Goal: Transaction & Acquisition: Purchase product/service

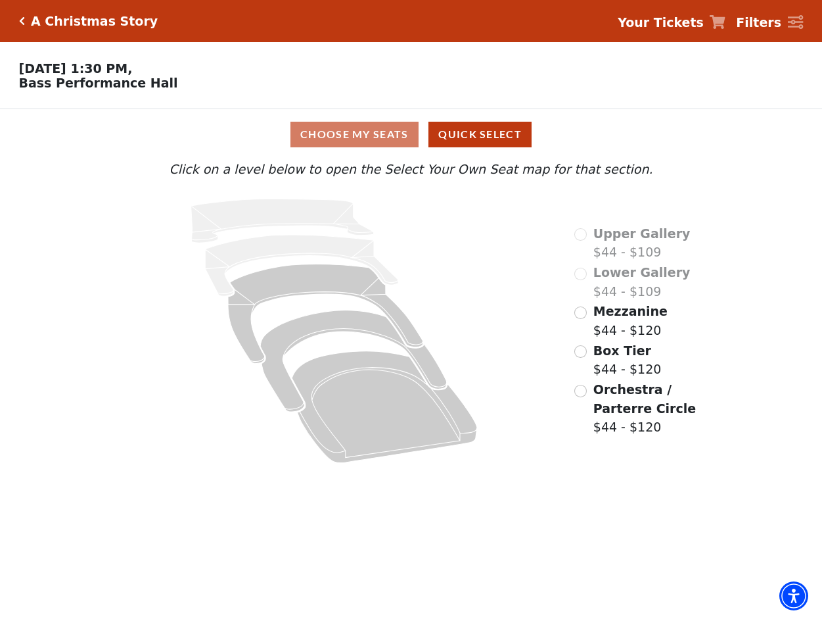
click at [606, 318] on span "Mezzanine" at bounding box center [631, 311] width 74 height 14
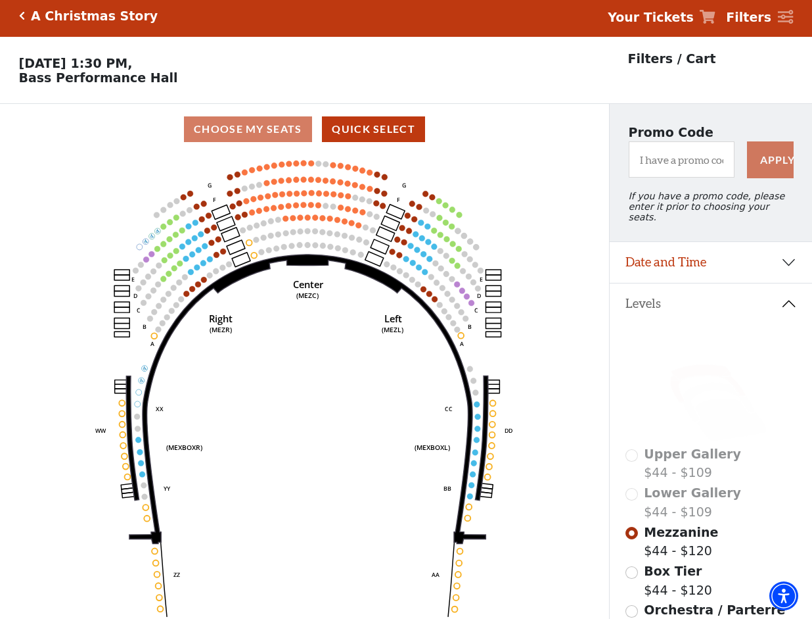
scroll to position [61, 0]
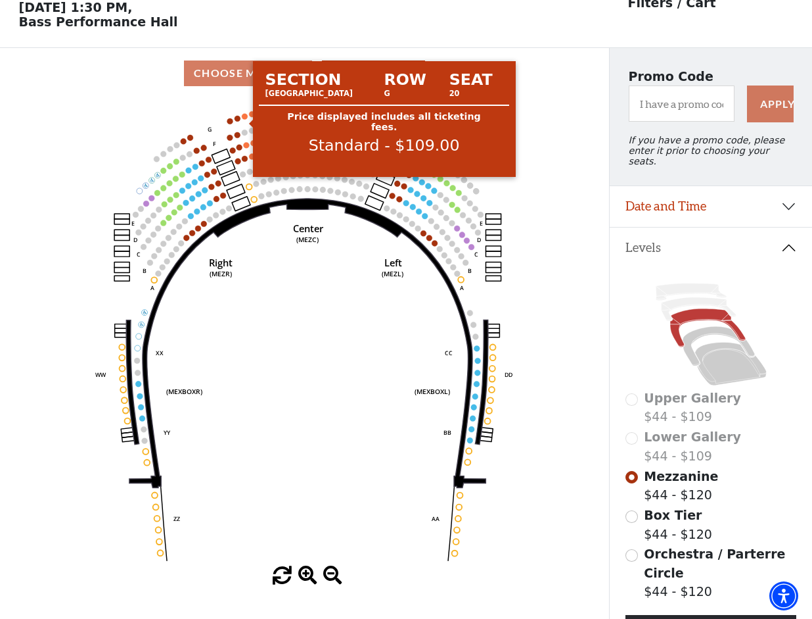
click at [247, 119] on circle at bounding box center [245, 116] width 6 height 6
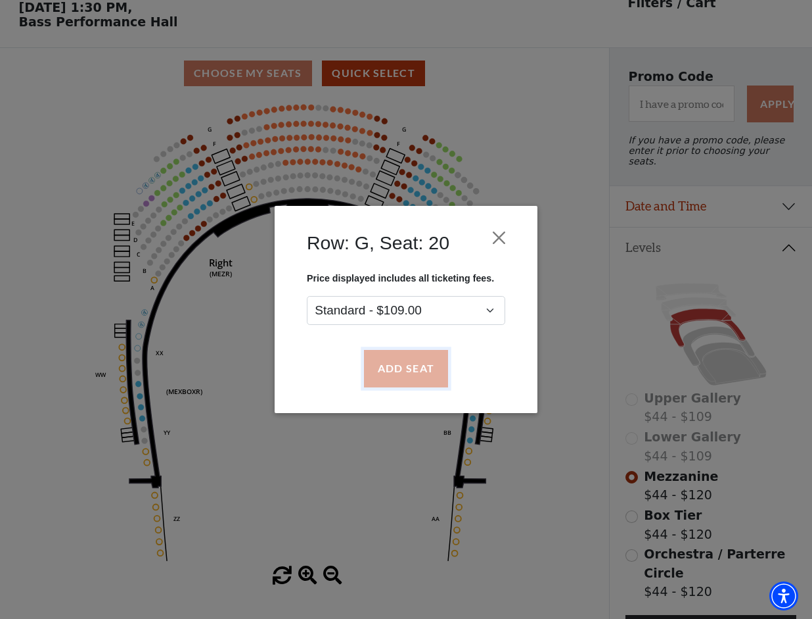
click at [419, 365] on button "Add Seat" at bounding box center [406, 368] width 84 height 37
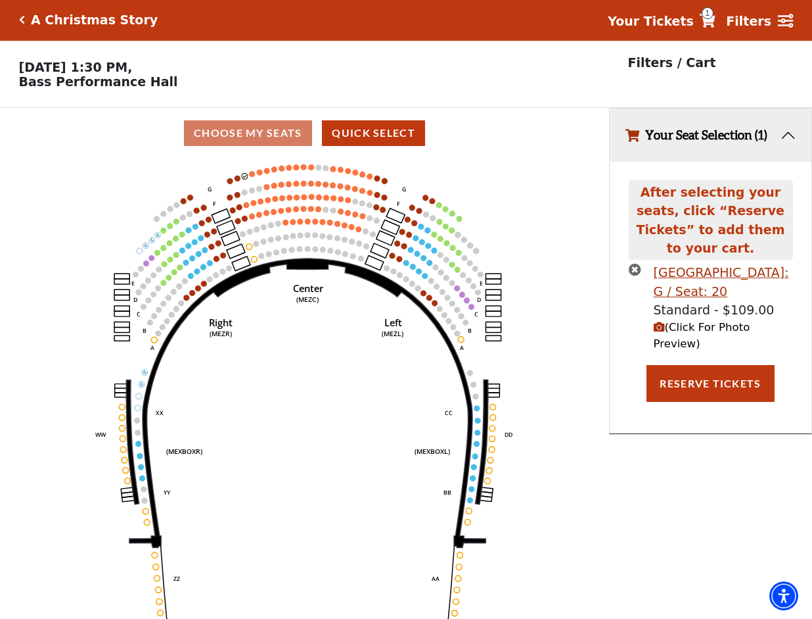
scroll to position [0, 0]
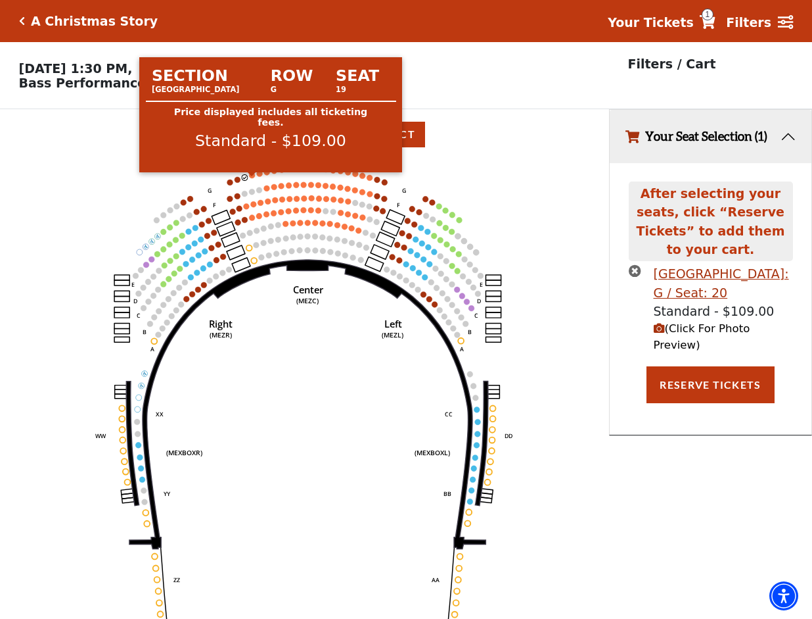
click at [251, 178] on circle at bounding box center [253, 175] width 6 height 6
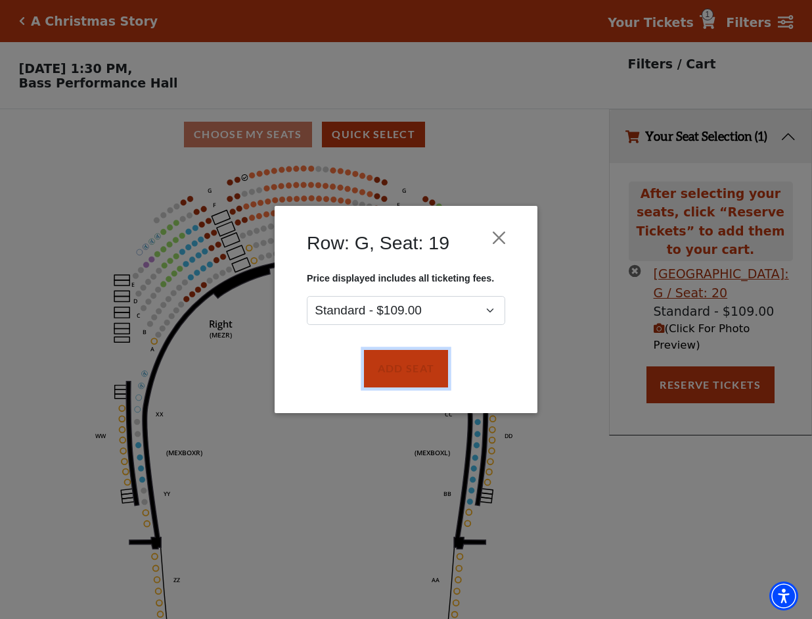
drag, startPoint x: 385, startPoint y: 366, endPoint x: 317, endPoint y: 270, distance: 117.8
click at [387, 367] on button "Add Seat" at bounding box center [406, 368] width 84 height 37
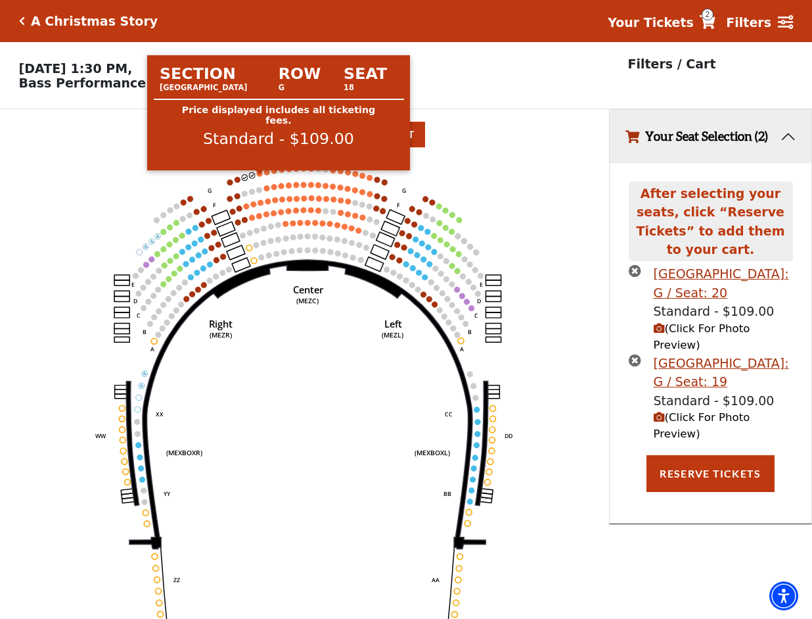
click at [261, 176] on circle at bounding box center [260, 173] width 6 height 6
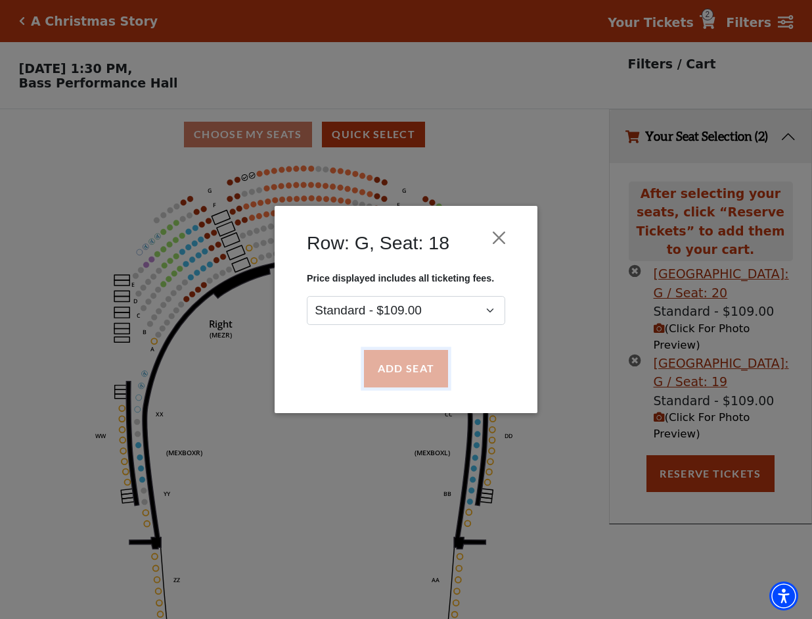
click at [418, 362] on button "Add Seat" at bounding box center [406, 368] width 84 height 37
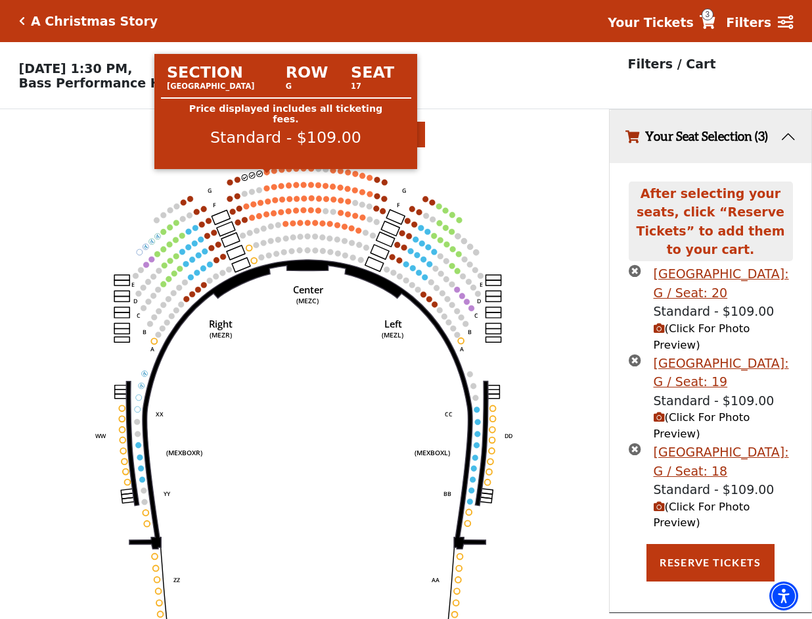
click at [267, 175] on circle at bounding box center [267, 172] width 6 height 6
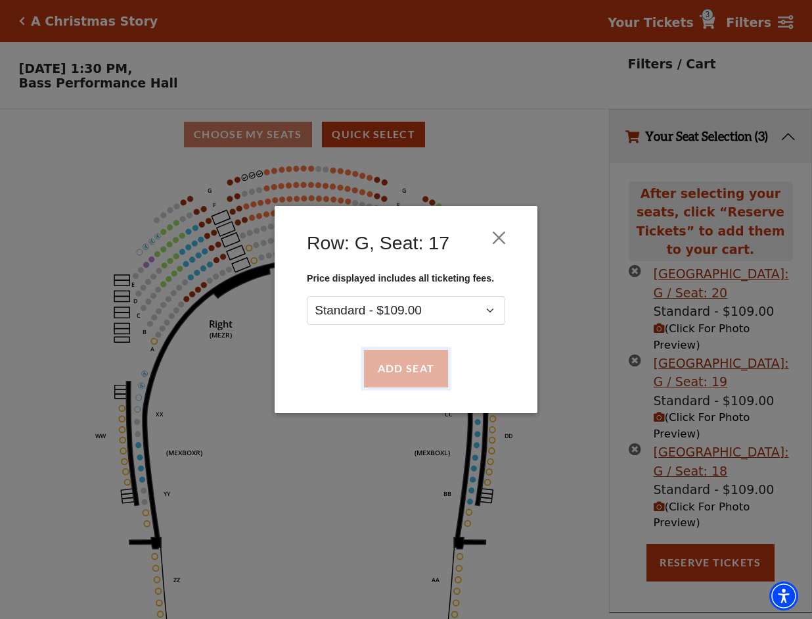
click at [402, 372] on button "Add Seat" at bounding box center [406, 368] width 84 height 37
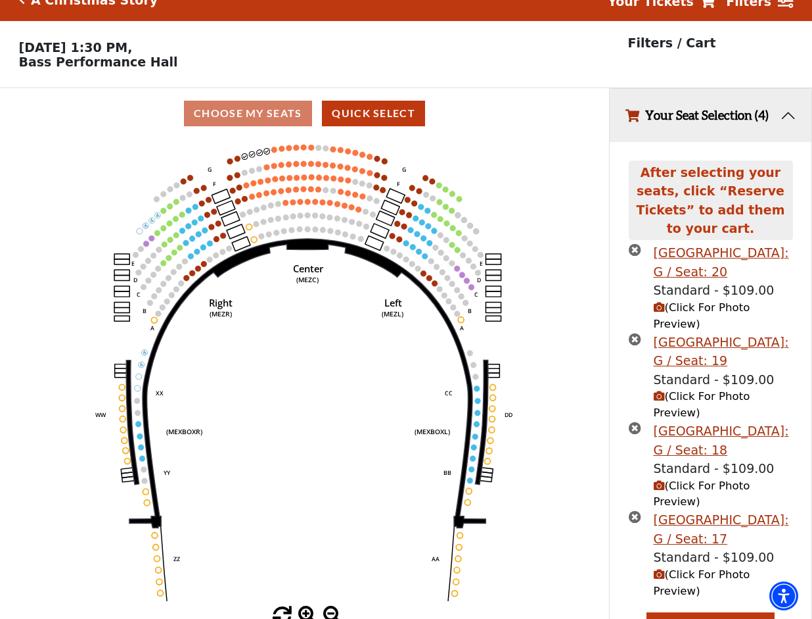
scroll to position [32, 0]
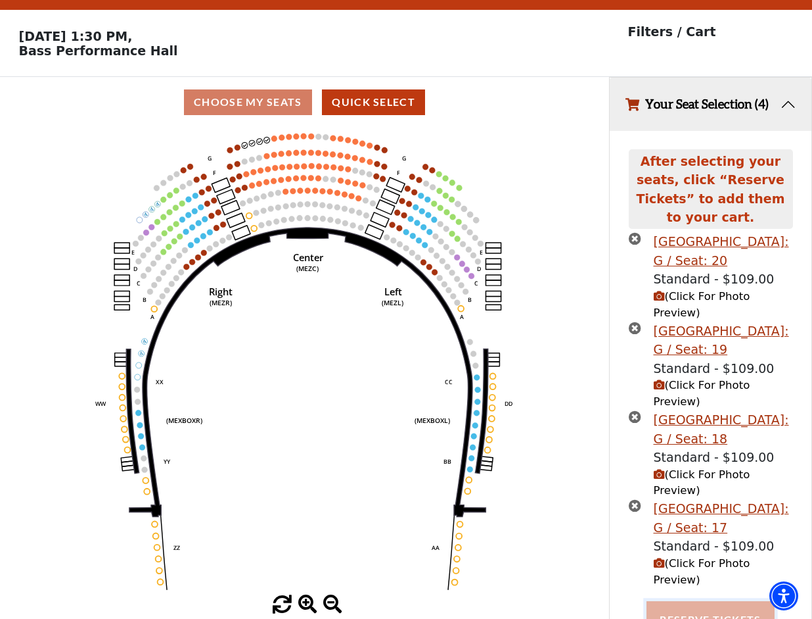
click at [753, 601] on button "Reserve Tickets" at bounding box center [711, 619] width 128 height 37
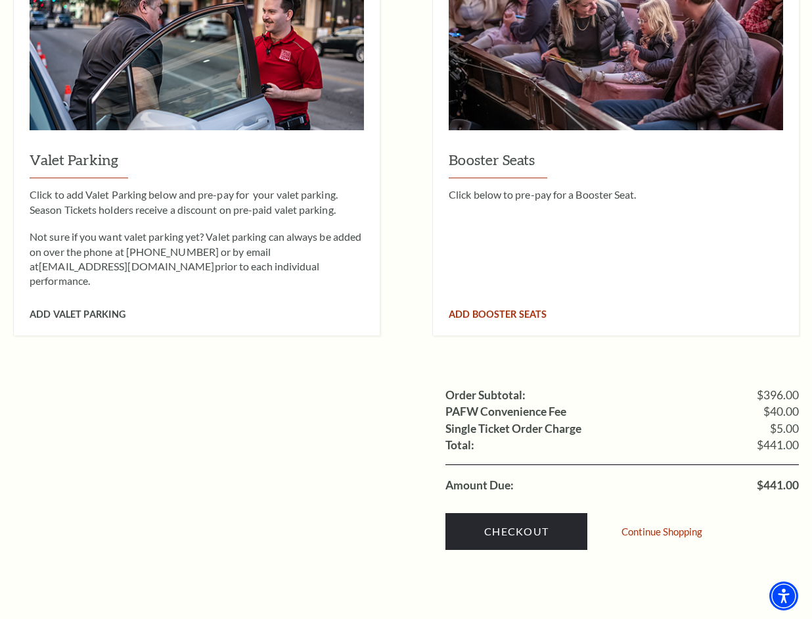
scroll to position [1227, 0]
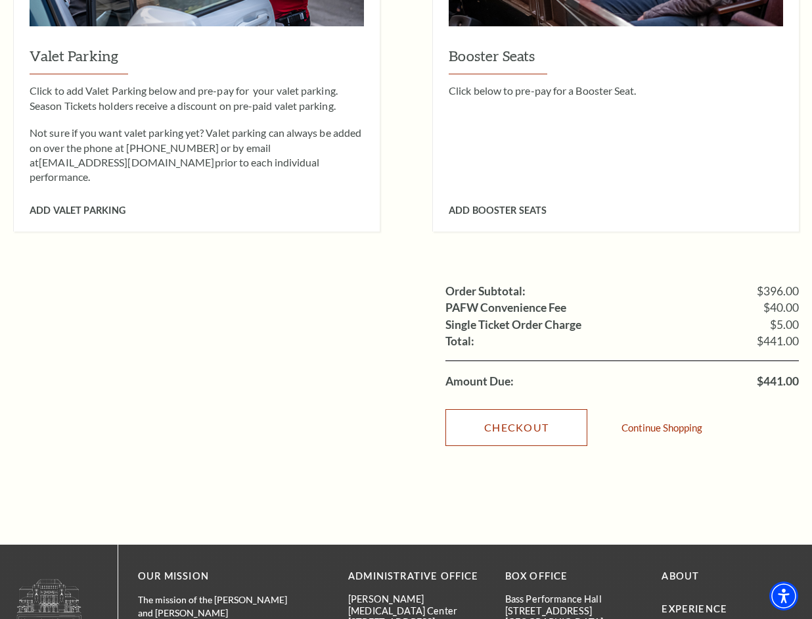
click at [553, 409] on link "Checkout" at bounding box center [517, 427] width 142 height 37
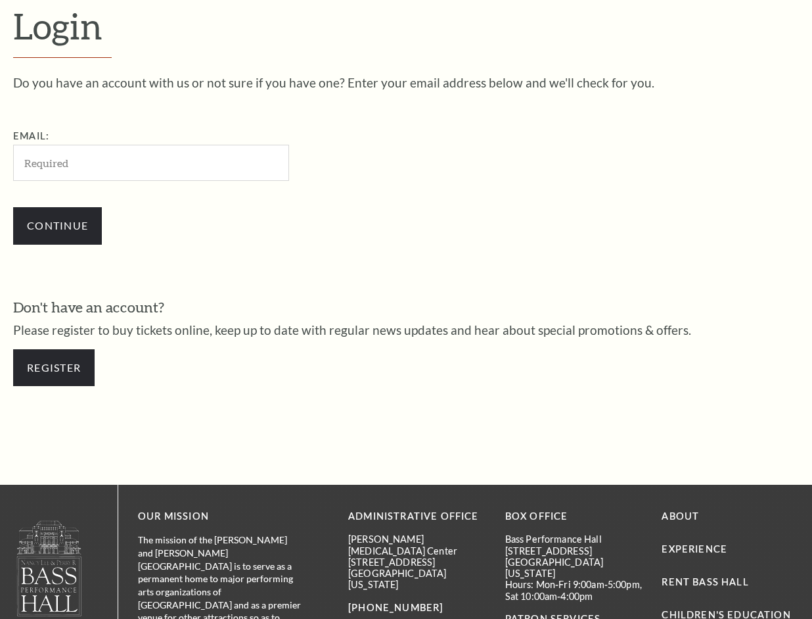
scroll to position [347, 0]
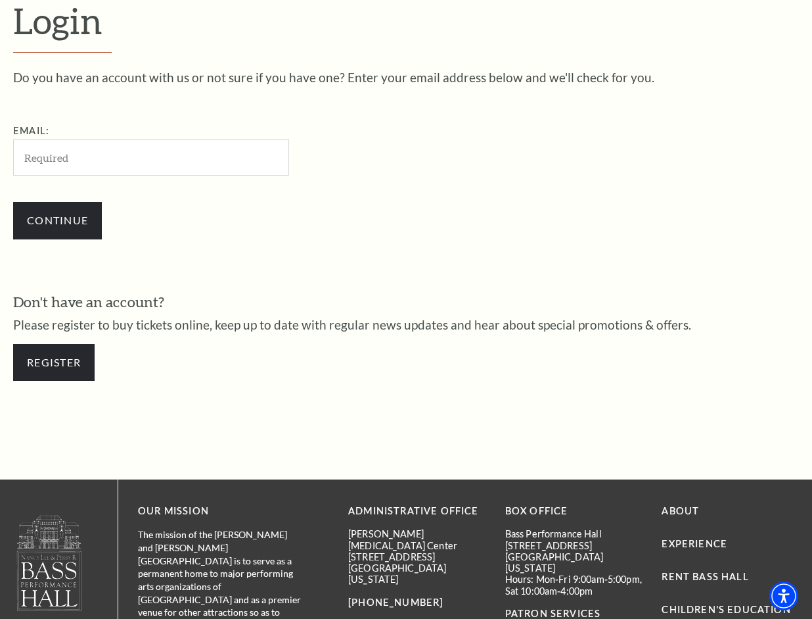
click at [105, 168] on input "Email:" at bounding box center [151, 157] width 276 height 36
type input "ZoeJDavrei6s65@gmail.com"
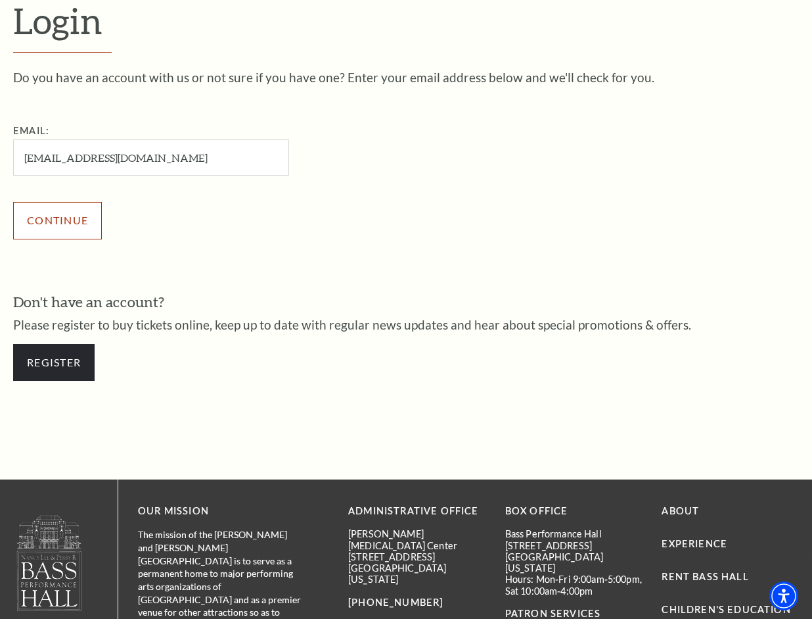
click at [79, 225] on input "Continue" at bounding box center [57, 220] width 89 height 37
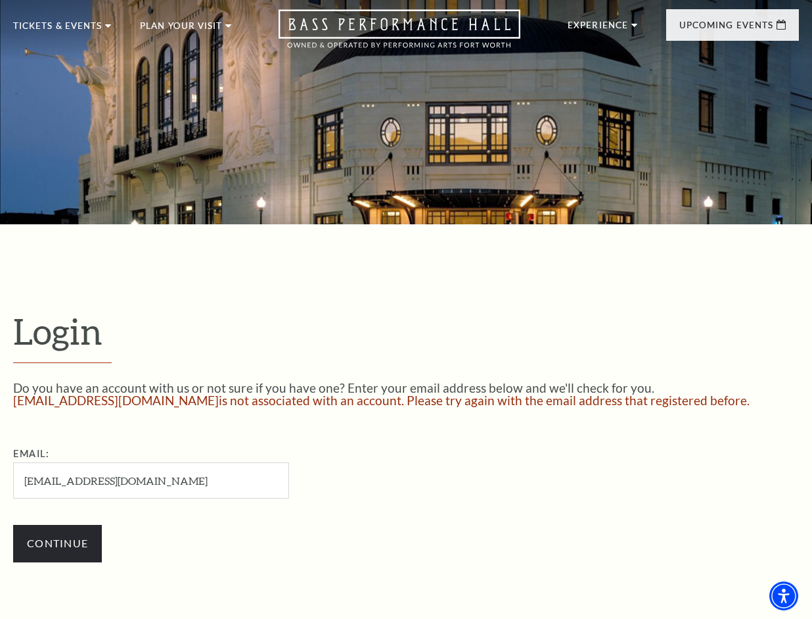
scroll to position [176, 0]
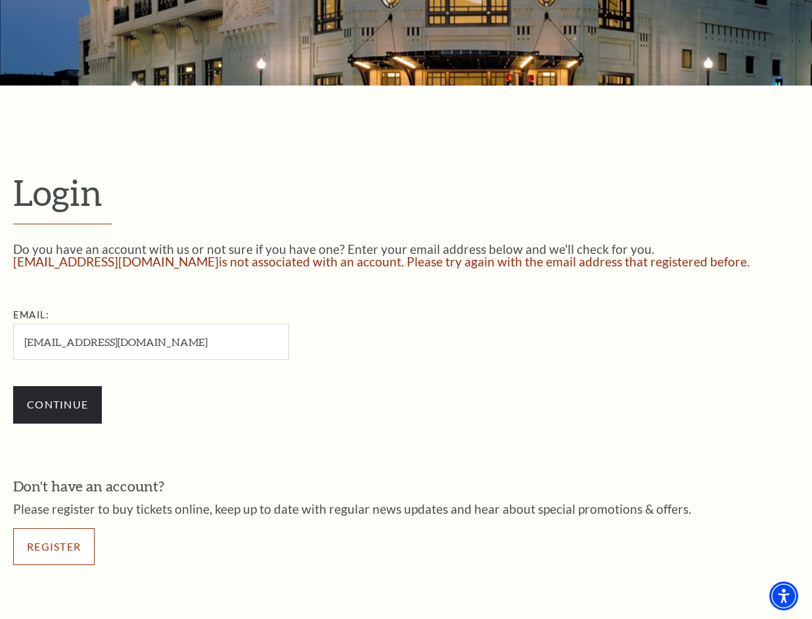
click at [62, 540] on link "Register" at bounding box center [54, 546] width 82 height 37
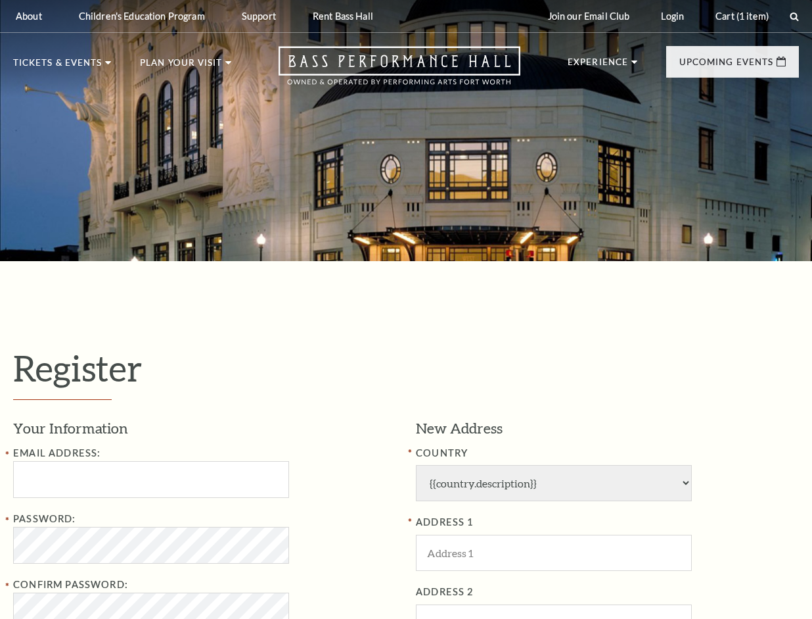
select select "1"
select select "[GEOGRAPHIC_DATA]"
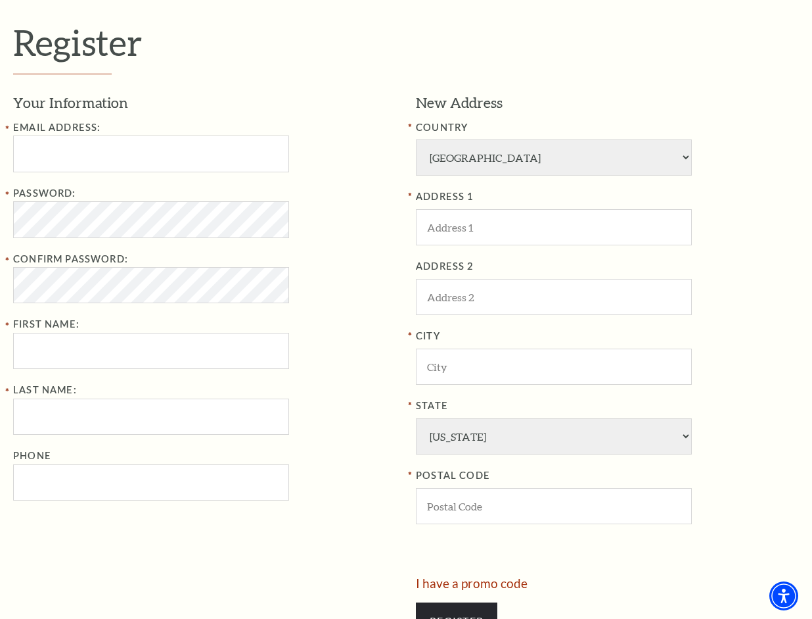
scroll to position [350, 0]
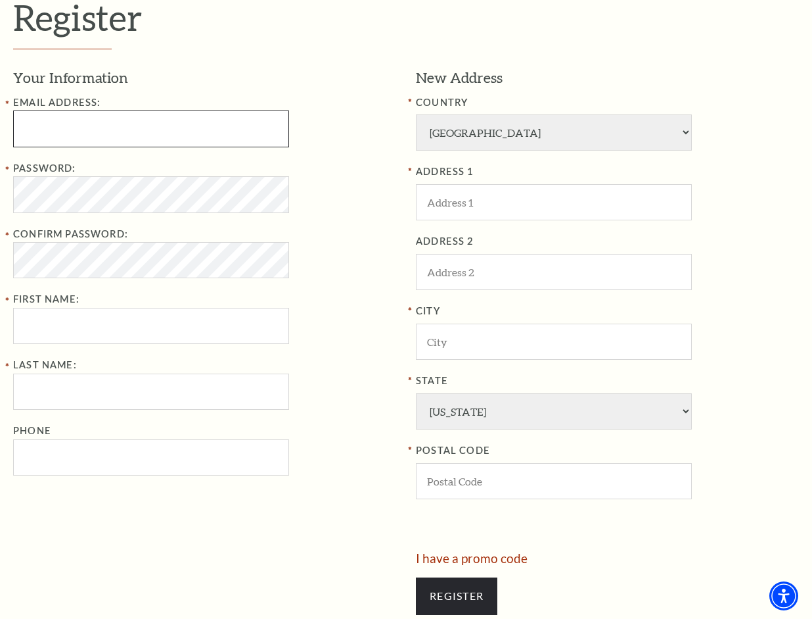
type input "ZoeJDav2viis@gmail.com"
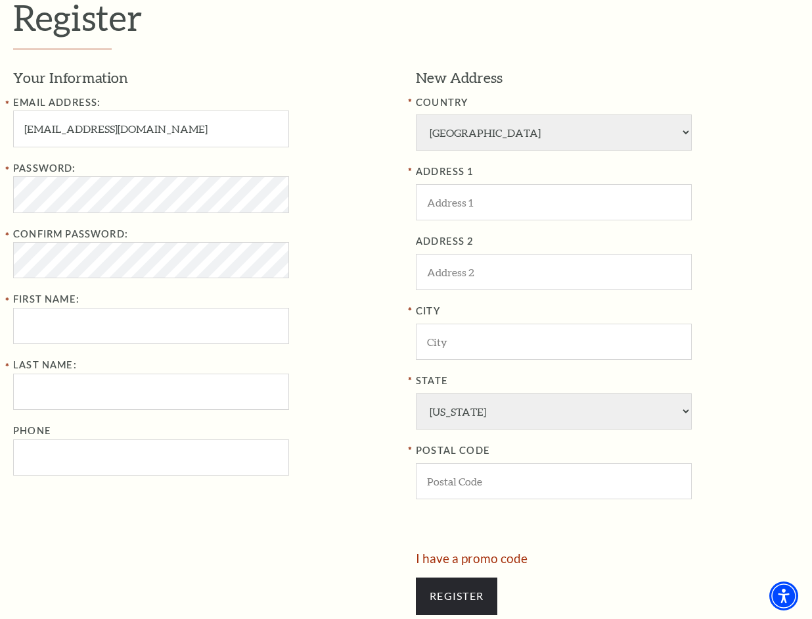
click at [304, 340] on div "Password: Confirm Password: First Name:" at bounding box center [204, 252] width 383 height 184
click at [179, 325] on input "First Name:" at bounding box center [151, 326] width 276 height 36
type input "ykiyu"
type input "4069947097"
type input "1764 Coolidge Street Bozeman"
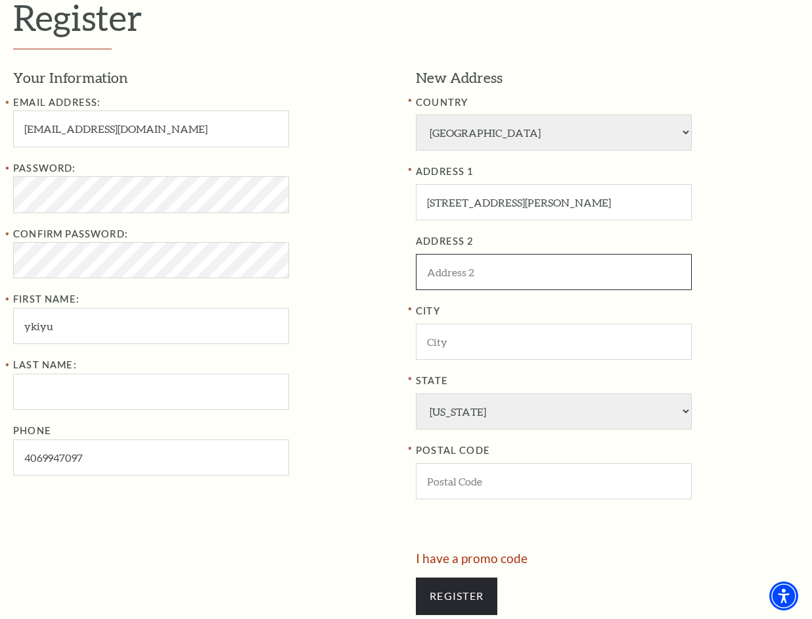
type input "Lincoln"
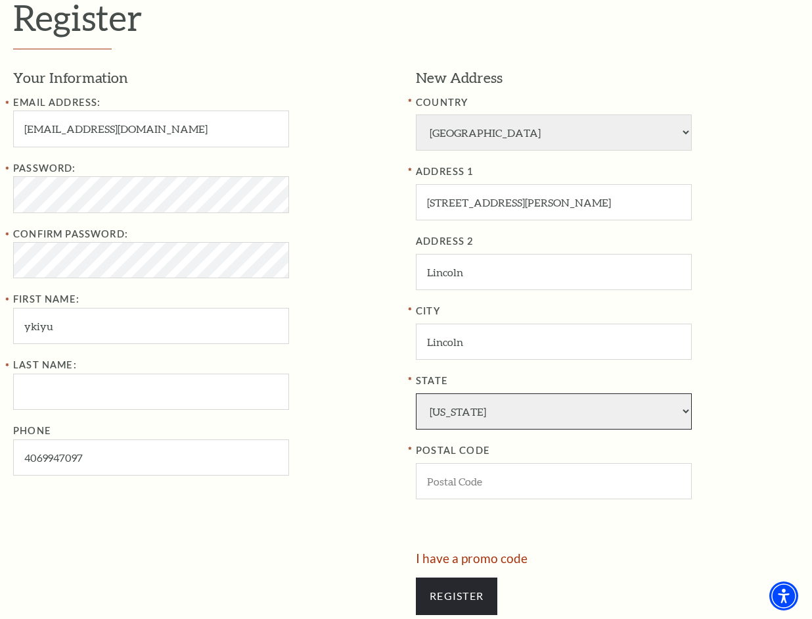
select select "NE"
type input "68336"
type input "406-994-7097"
drag, startPoint x: 362, startPoint y: 291, endPoint x: 362, endPoint y: 298, distance: 6.6
click at [362, 298] on div "Password: Confirm Password: First Name: ykiyu" at bounding box center [204, 252] width 383 height 184
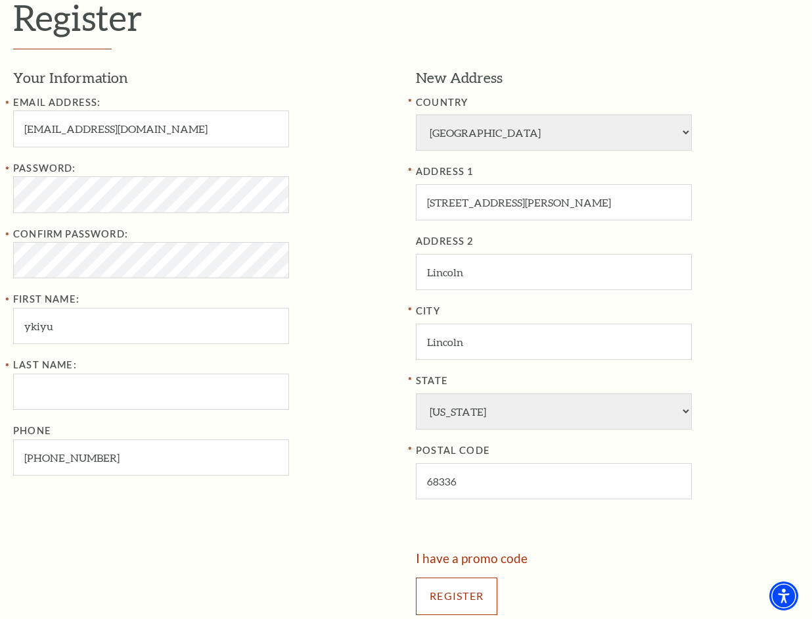
click at [460, 605] on input "Register" at bounding box center [457, 595] width 82 height 37
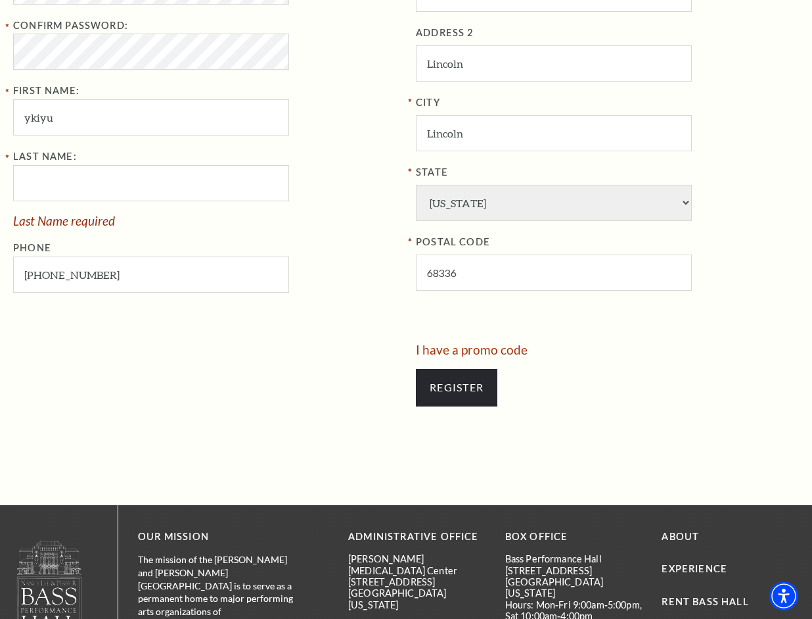
scroll to position [255, 0]
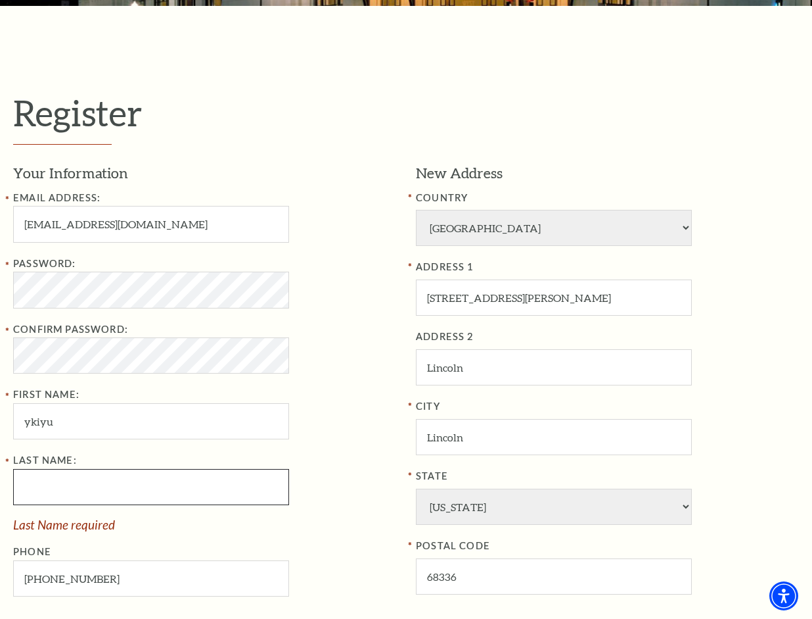
click at [66, 470] on input "Last Name:" at bounding box center [151, 487] width 276 height 36
type input "yiolhhh"
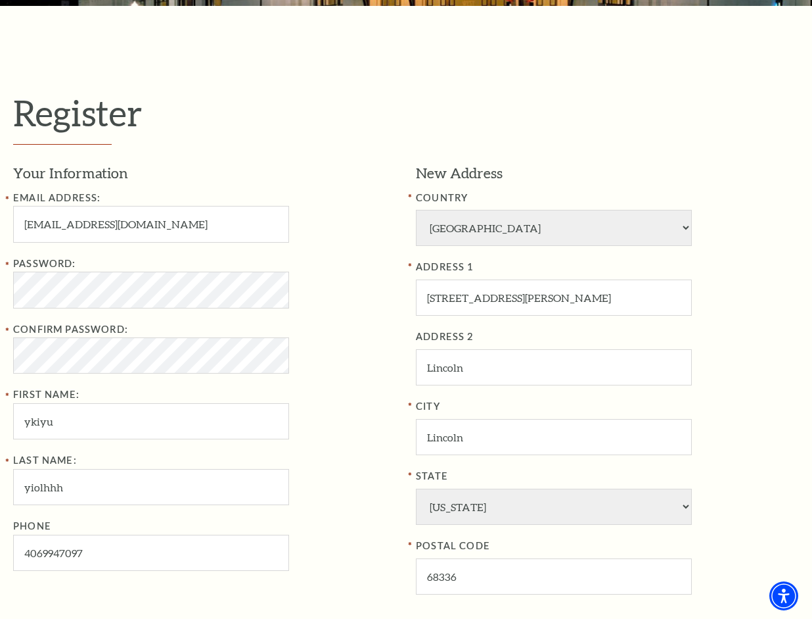
type input "406-994-7097"
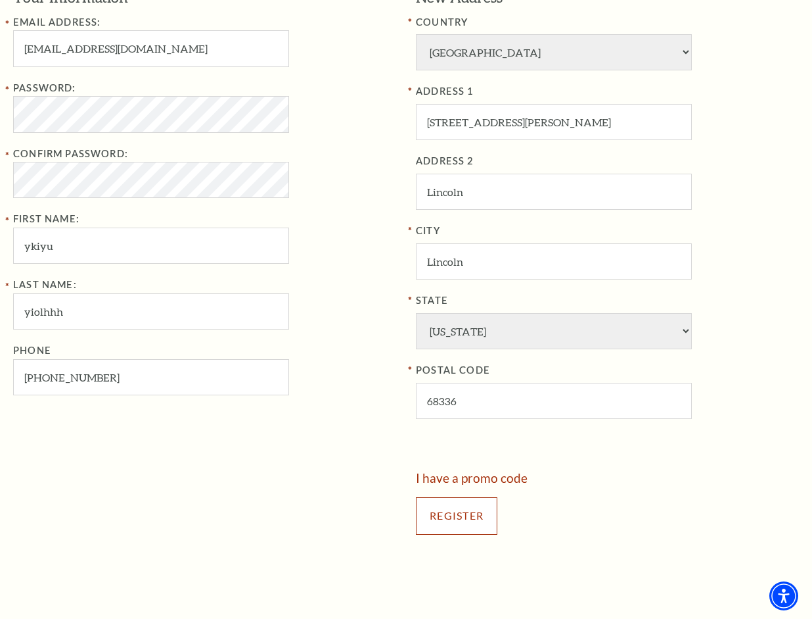
click at [456, 513] on input "Register" at bounding box center [457, 515] width 82 height 37
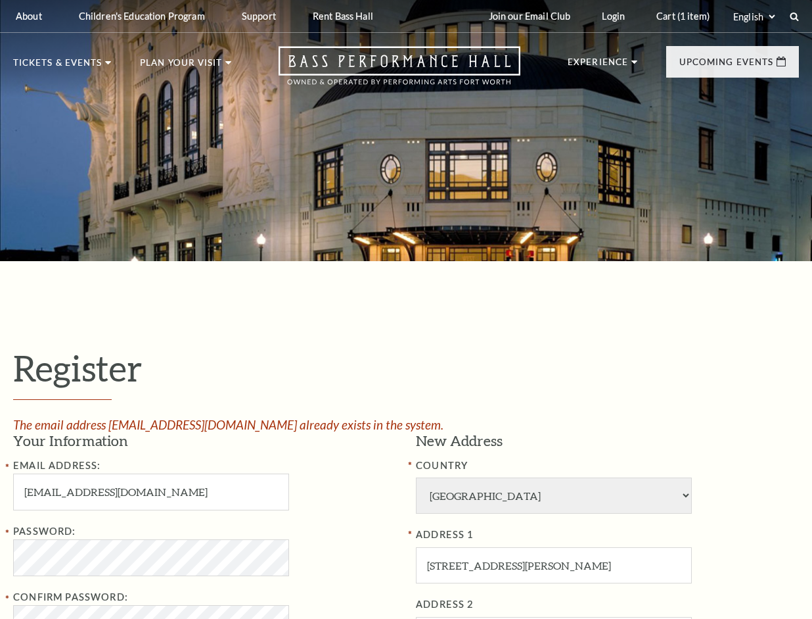
select select "1"
select select "[GEOGRAPHIC_DATA]"
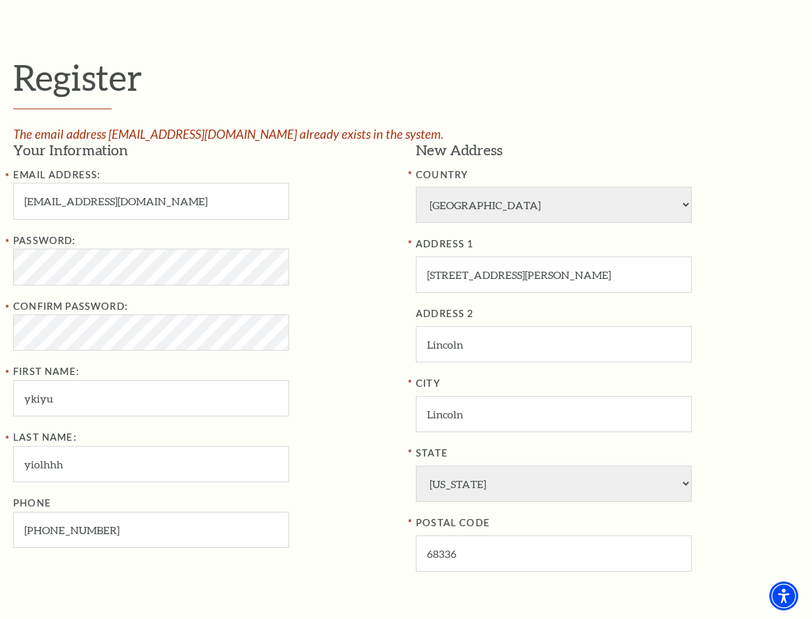
scroll to position [350, 0]
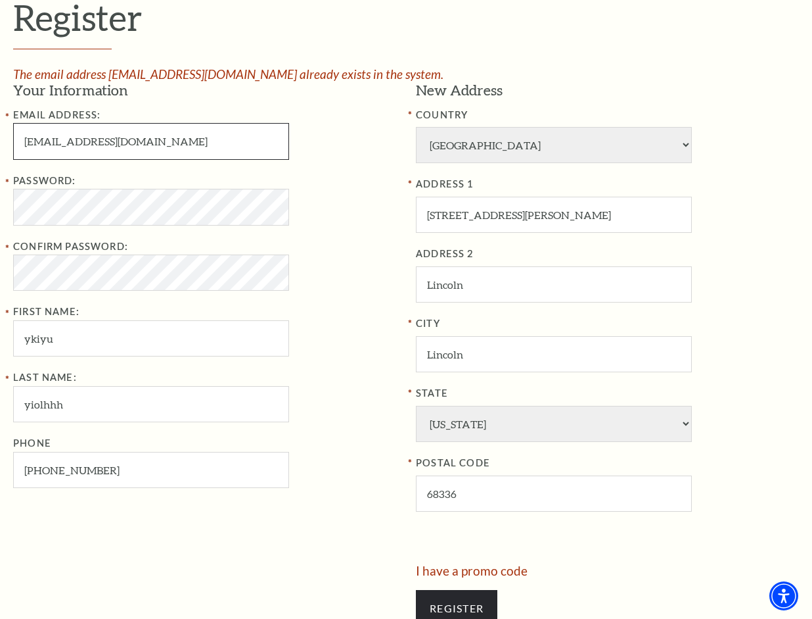
click at [49, 156] on input "ZoeJDav2viis@gmail.com" at bounding box center [151, 141] width 276 height 36
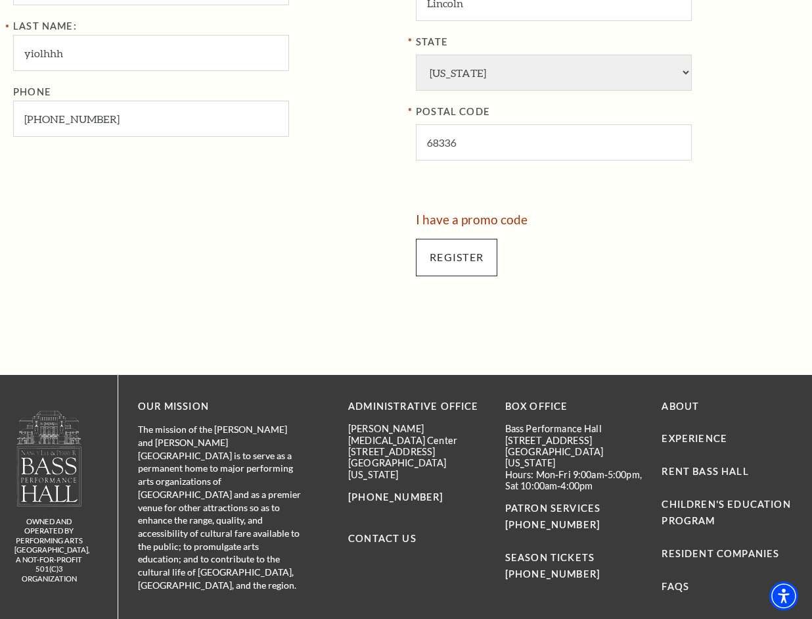
type input "ZoeJ0Dav2viis@gmail.com"
click at [463, 252] on input "Register" at bounding box center [457, 257] width 82 height 37
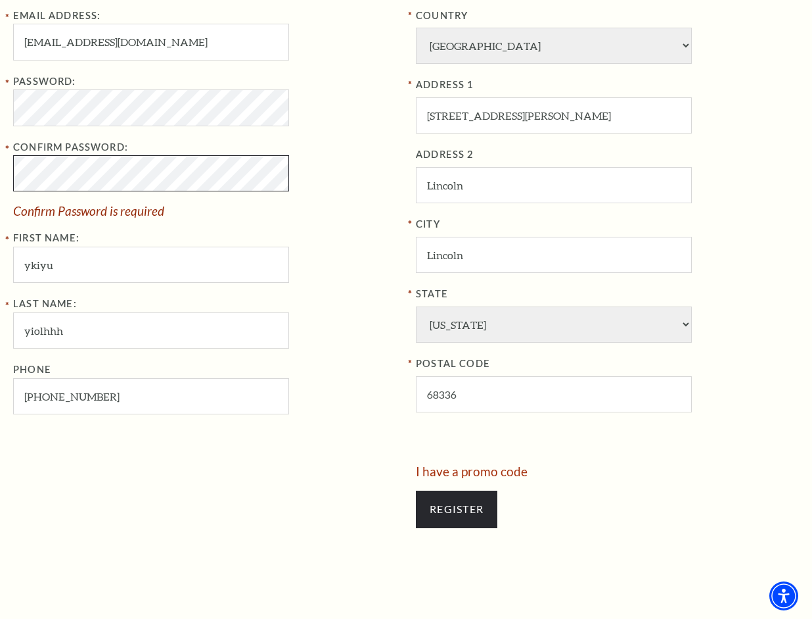
scroll to position [665, 0]
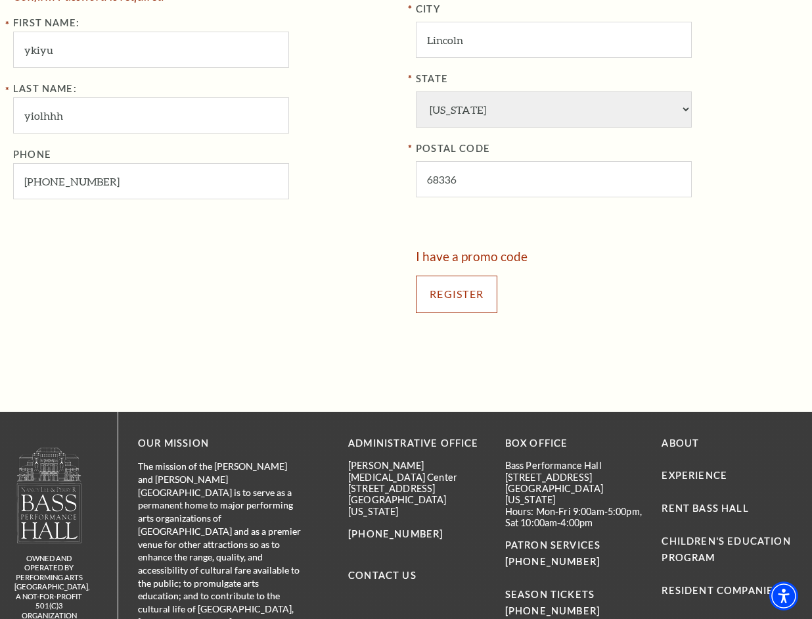
click at [436, 295] on input "Register" at bounding box center [457, 293] width 82 height 37
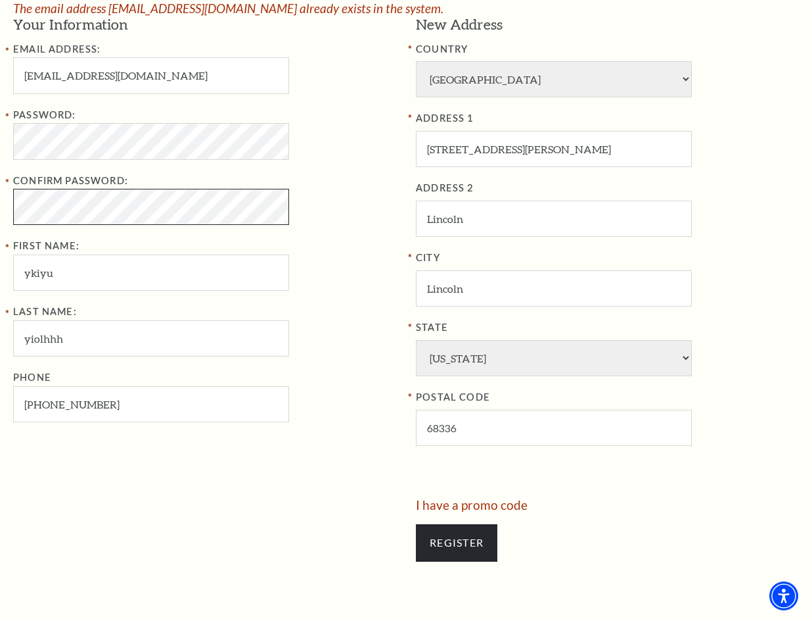
scroll to position [793, 0]
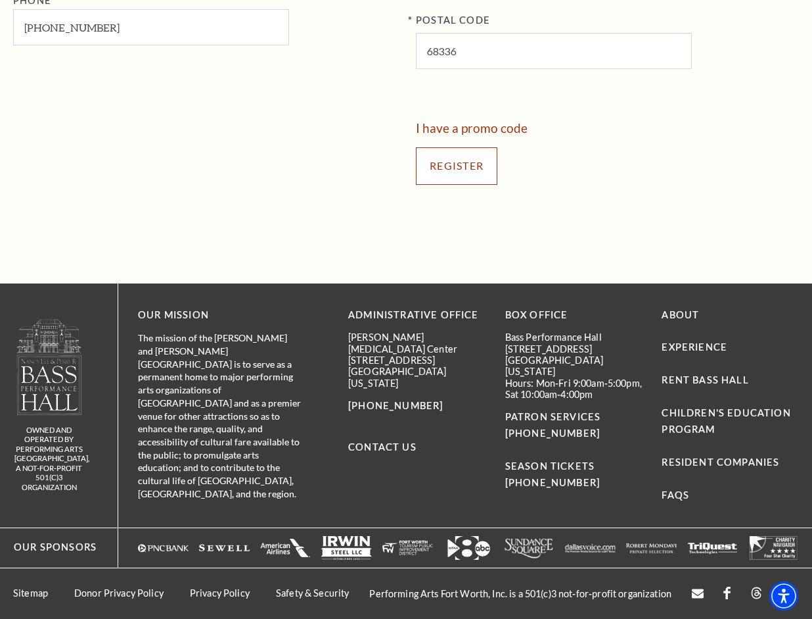
click at [461, 171] on input "Register" at bounding box center [457, 165] width 82 height 37
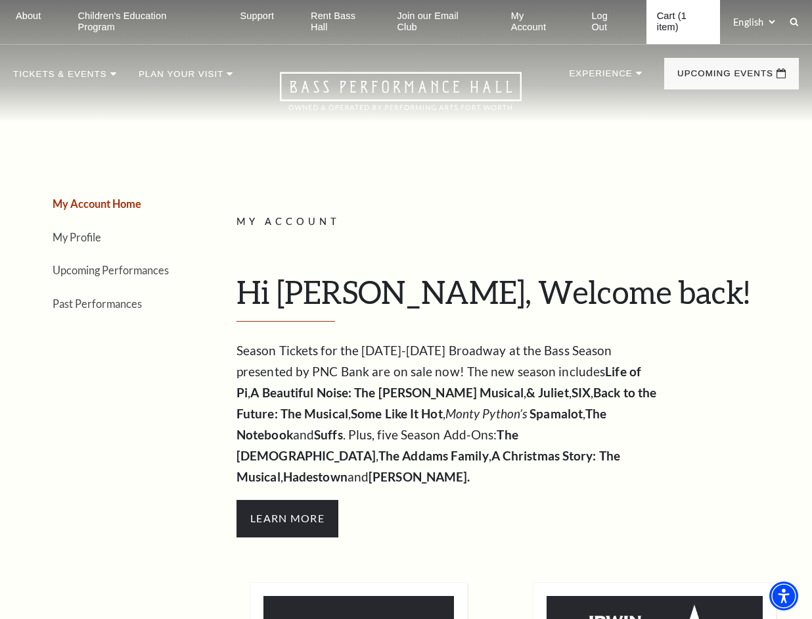
click at [692, 34] on link "Cart (1 item)" at bounding box center [684, 22] width 74 height 44
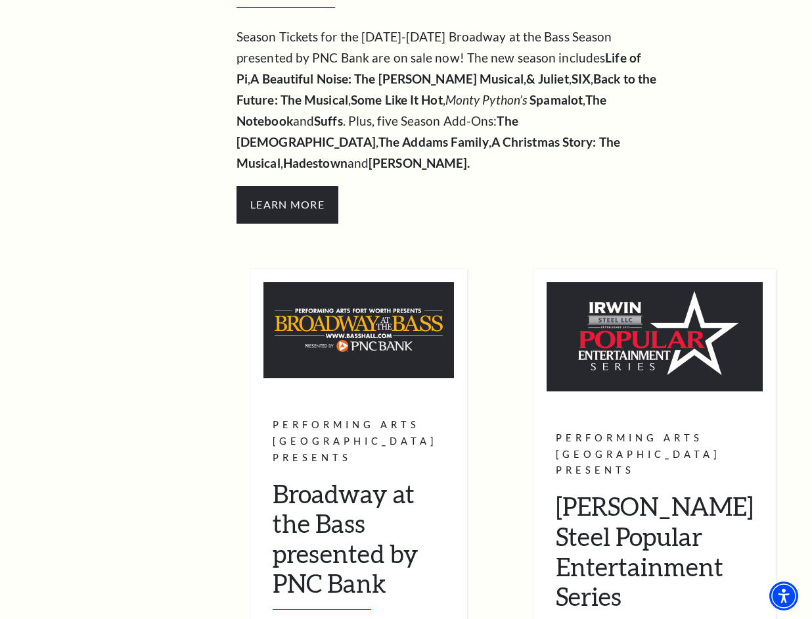
scroll to position [350, 0]
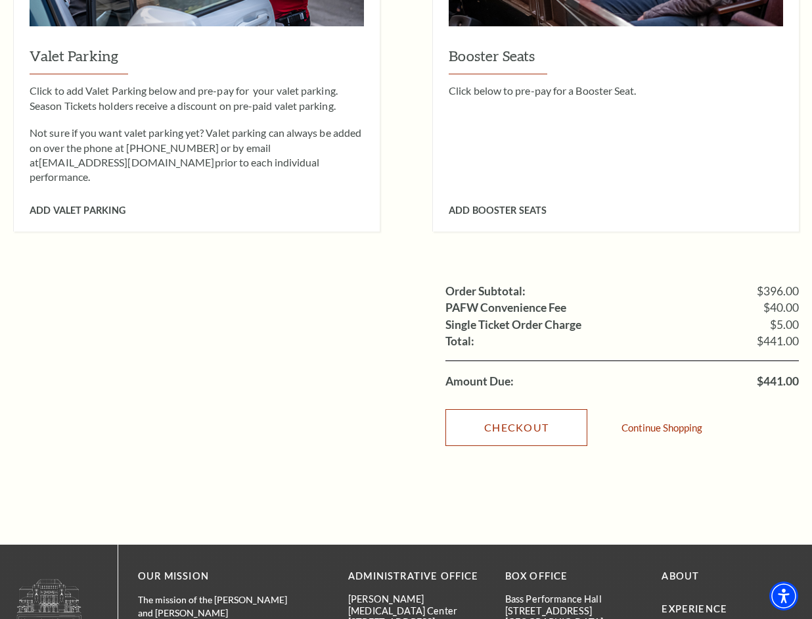
scroll to position [1445, 0]
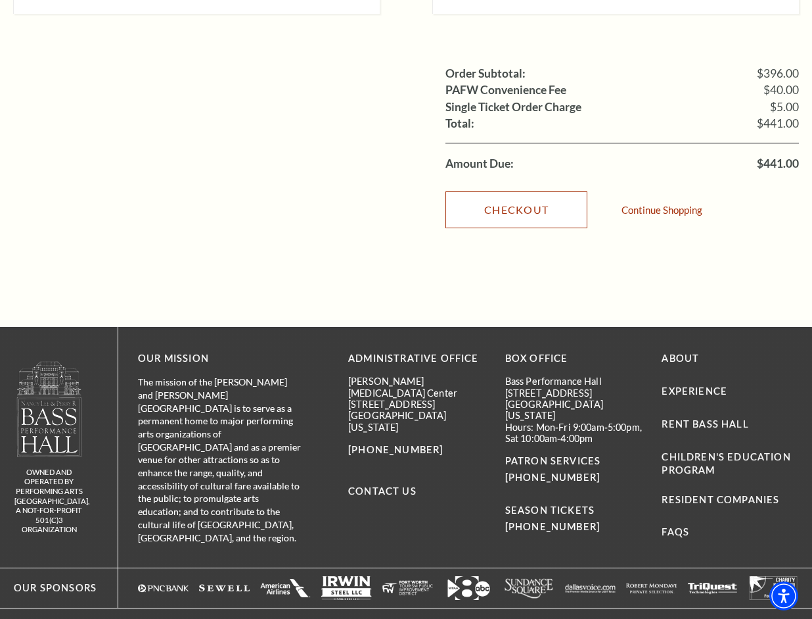
click at [506, 193] on link "Checkout" at bounding box center [517, 209] width 142 height 37
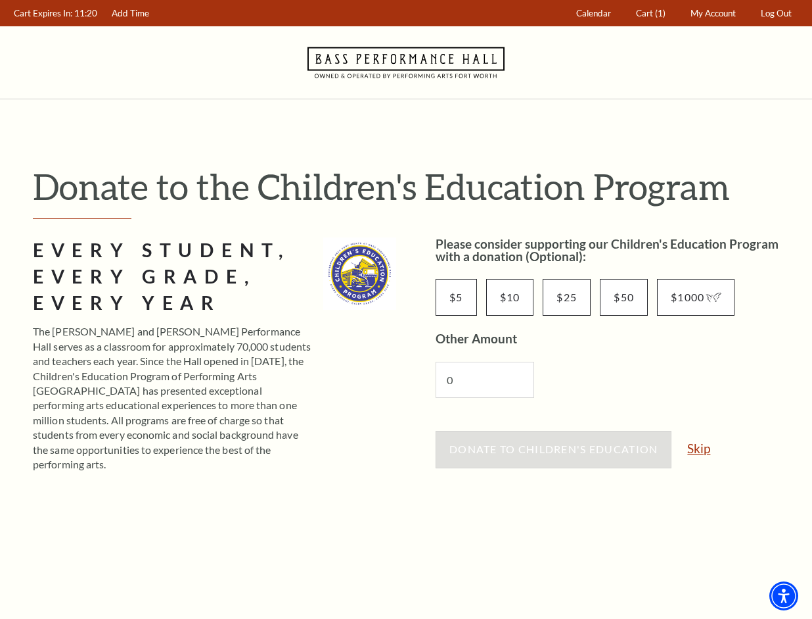
click at [698, 450] on link "Skip" at bounding box center [699, 448] width 23 height 12
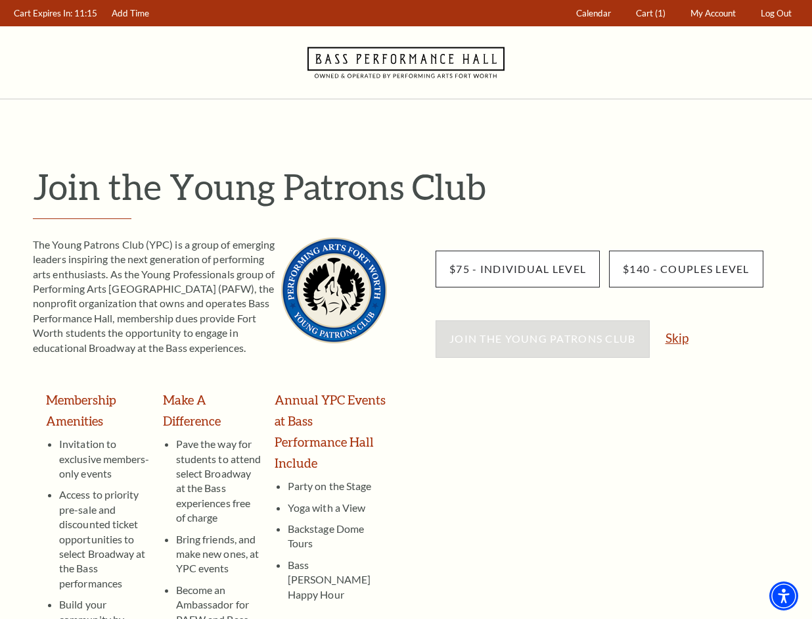
click at [674, 337] on link "Skip" at bounding box center [677, 337] width 23 height 12
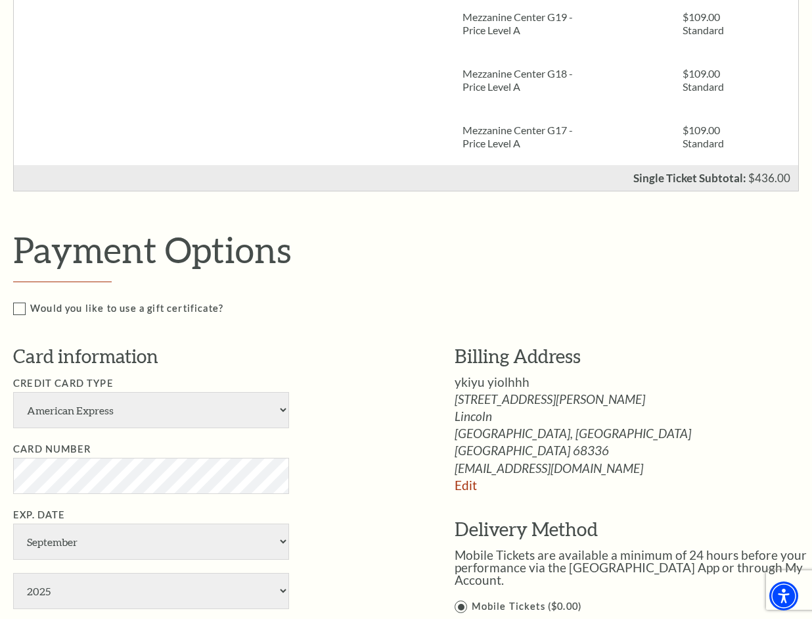
scroll to position [378, 0]
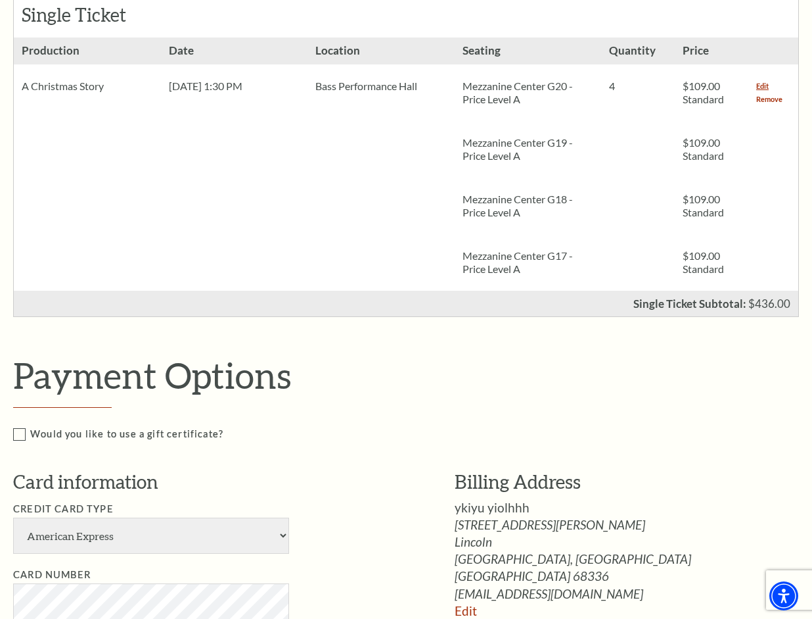
click at [775, 95] on link "Remove" at bounding box center [770, 99] width 26 height 13
